Goal: Task Accomplishment & Management: Use online tool/utility

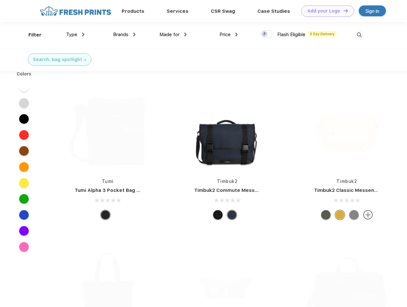
scroll to position [0, 0]
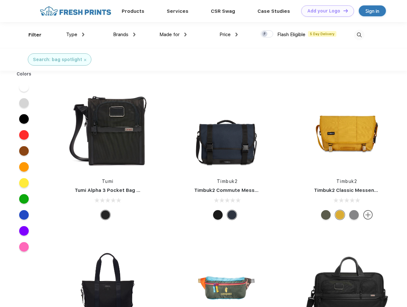
click at [325, 11] on link "Add your Logo Design Tool" at bounding box center [327, 10] width 53 height 11
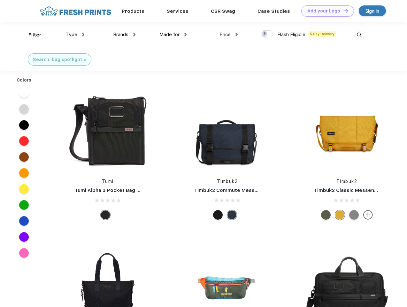
click at [0, 0] on div "Design Tool" at bounding box center [0, 0] width 0 height 0
click at [343, 11] on link "Add your Logo Design Tool" at bounding box center [327, 10] width 53 height 11
click at [31, 35] on div "Filter" at bounding box center [34, 34] width 13 height 7
click at [75, 35] on span "Type" at bounding box center [71, 35] width 11 height 6
click at [124, 35] on span "Brands" at bounding box center [120, 35] width 15 height 6
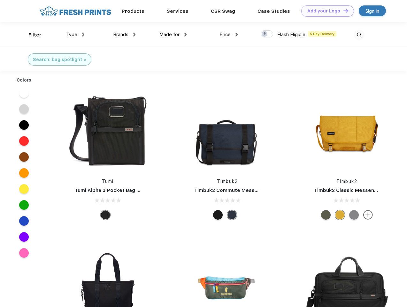
click at [173, 35] on span "Made for" at bounding box center [169, 35] width 20 height 6
click at [229, 35] on span "Price" at bounding box center [224, 35] width 11 height 6
click at [267, 34] on div at bounding box center [267, 33] width 12 height 7
click at [265, 34] on input "checkbox" at bounding box center [263, 32] width 4 height 4
click at [359, 35] on img at bounding box center [359, 35] width 11 height 11
